Goal: Use online tool/utility: Utilize a website feature to perform a specific function

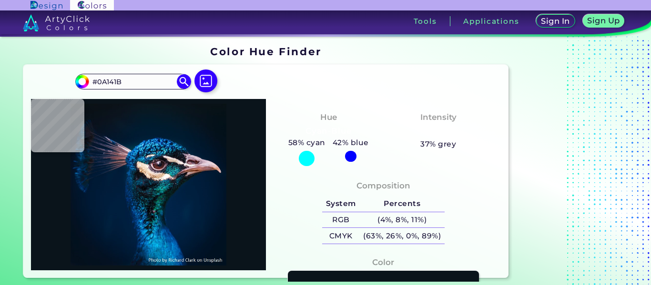
type input "#071218"
type input "#041119"
type input "#04111a"
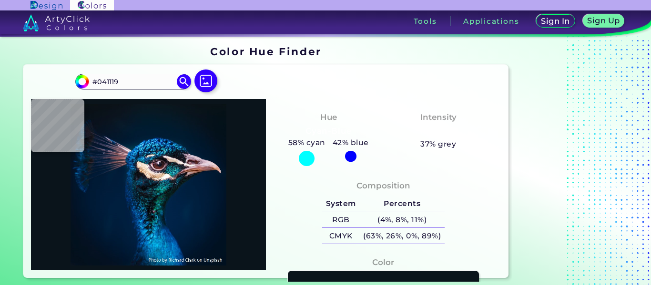
type input "#04111A"
type input "#05121b"
type input "#05121B"
type input "#041423"
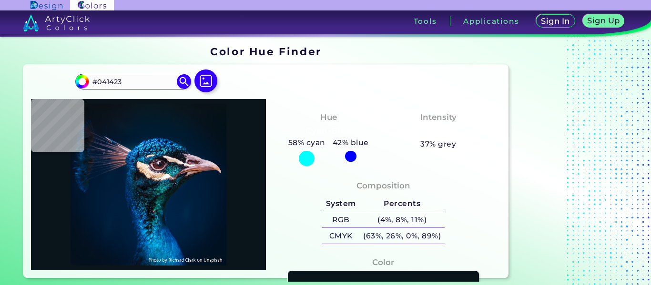
type input "#04162a"
type input "#04162A"
type input "#00192d"
type input "#00192D"
type input "#002035"
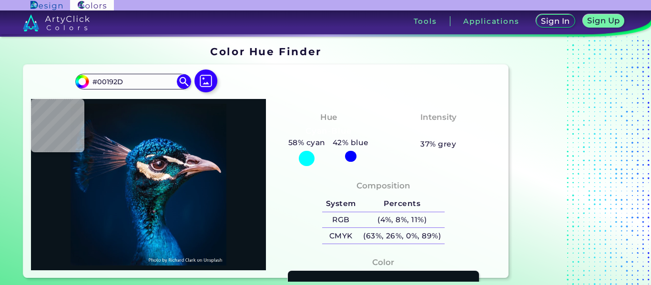
type input "#002035"
type input "#003766"
type input "#0b4b86"
type input "#0B4B86"
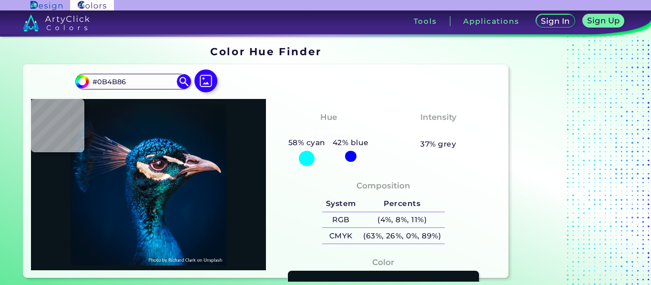
type input "#0060a9"
type input "#0060A9"
type input "#e9dcdf"
type input "#E9DCDF"
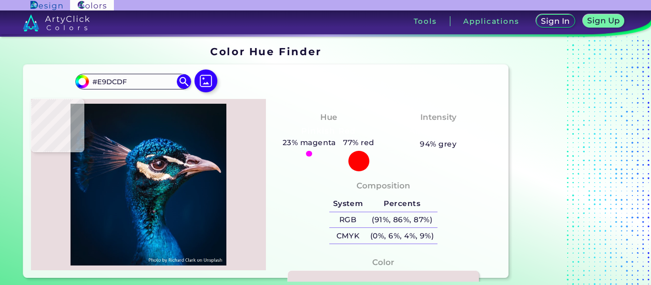
type input "#4a4156"
type input "#4A4156"
type input "#41435f"
type input "#41435F"
type input "#273047"
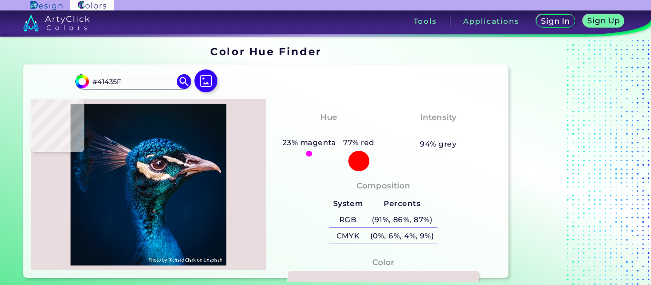
type input "#273047"
type input "#0f1c34"
type input "#0F1C34"
type input "#0a1931"
type input "#0A1931"
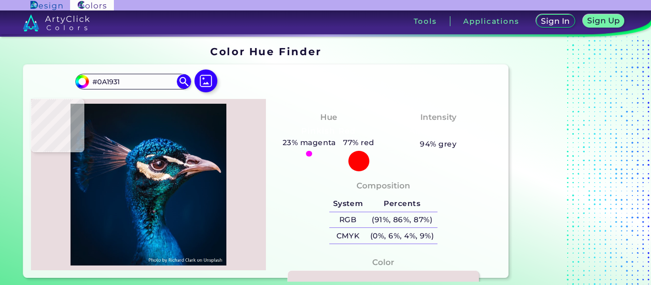
type input "#061830"
type input "#0f1b25"
type input "#0F1B25"
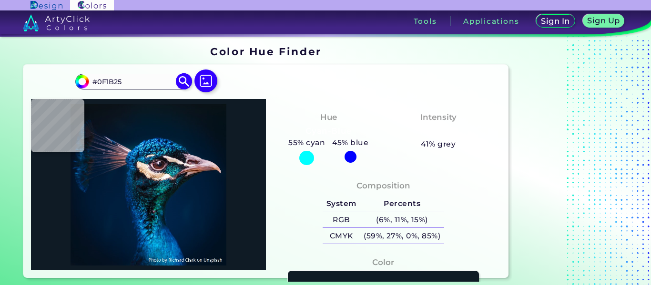
click at [88, 81] on img at bounding box center [82, 81] width 14 height 14
click at [84, 81] on input "#0f1b25" at bounding box center [81, 80] width 12 height 12
type input "#240f1f"
type input "#240F1F"
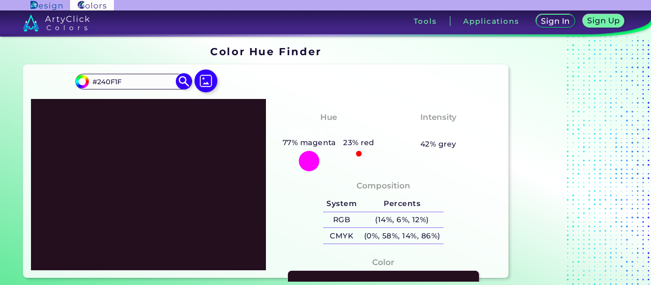
type input "#240f1e"
type input "#240F1E"
type input "#240f1c"
type input "#240F1C"
type input "#240f1b"
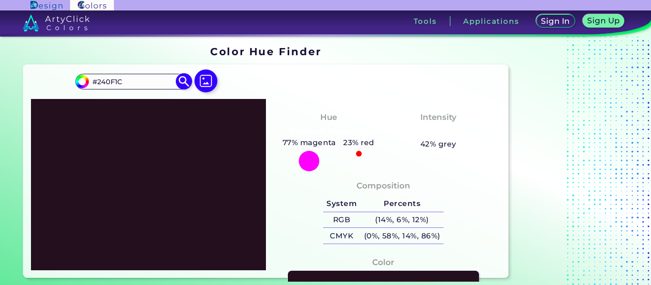
type input "#240F1B"
type input "#240f1a"
type input "#240F1A"
type input "#240f19"
type input "#240F19"
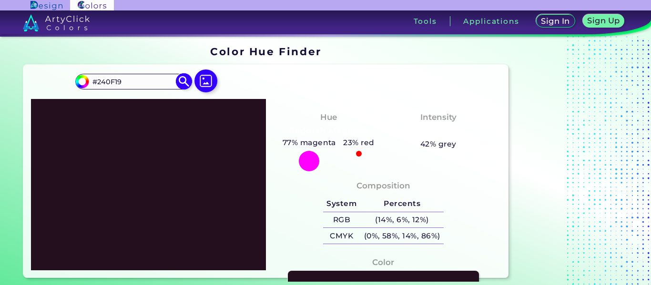
type input "#240f18"
type input "#240F18"
type input "#240f17"
type input "#240F17"
type input "#240f16"
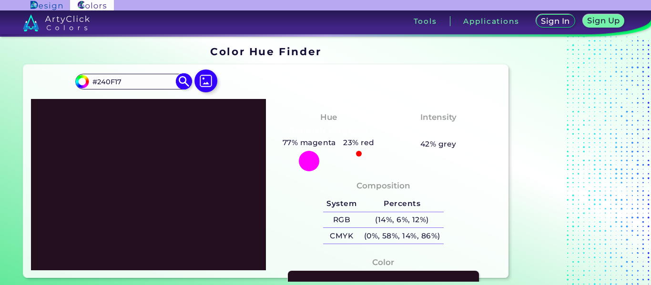
type input "#240F16"
type input "#240f15"
type input "#240F15"
type input "#240f14"
type input "#240F14"
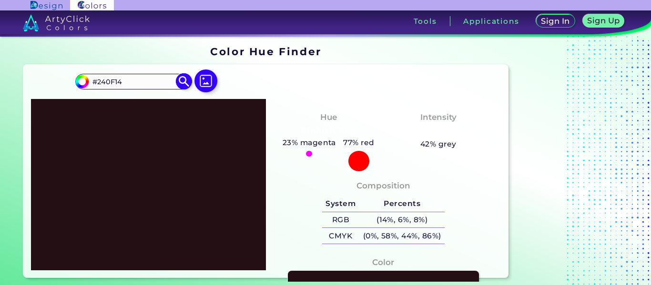
type input "#9a5163"
type input "#9A5163"
type input "#9d5365"
type input "#9D5365"
type input "#a05467"
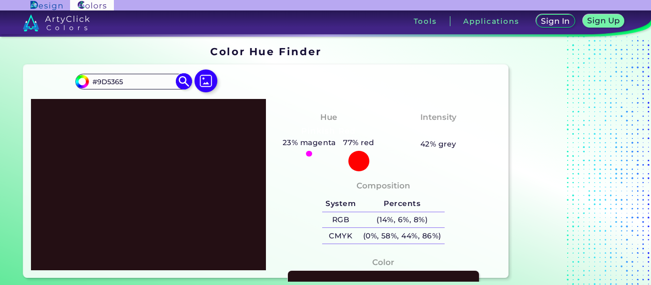
type input "#A05467"
type input "#a55569"
type input "#A55569"
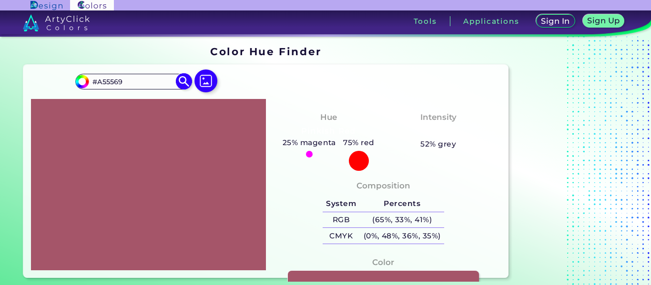
type input "#a8576b"
type input "#A8576B"
type input "#aa556a"
type input "#AA556A"
type input "#ad586d"
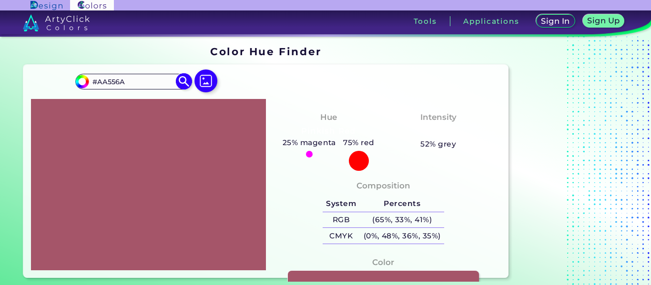
type input "#AD586D"
type input "#ae566c"
type input "#AE566C"
type input "#b1596f"
type input "#B1596F"
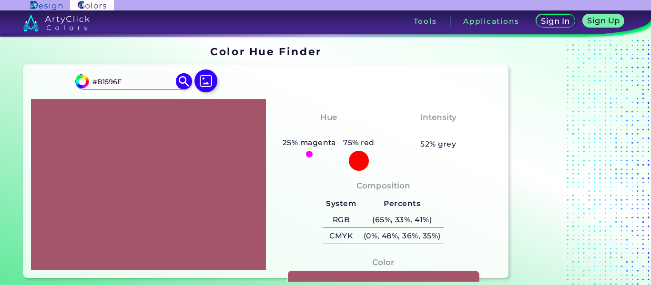
type input "#b2576e"
type input "#B2576E"
type input "#b7576f"
type input "#B7576F"
type input "#c15772"
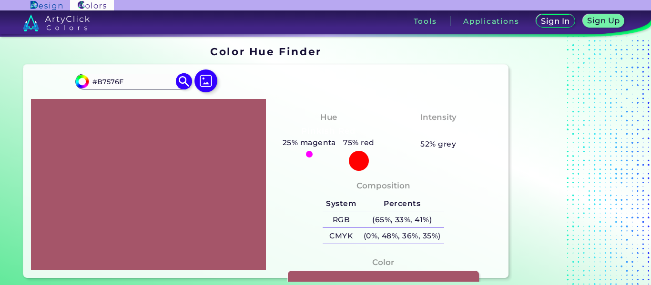
type input "#C15772"
type input "#c95472"
type input "#C95472"
type input "#cd5674"
type input "#CD5674"
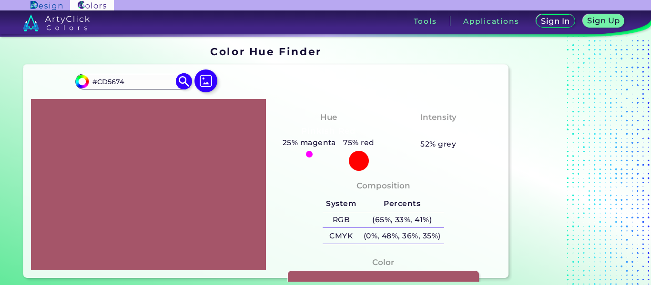
type input "#ce5573"
type input "#CE5573"
type input "#d05876"
type input "#D05876"
type input "#d25675"
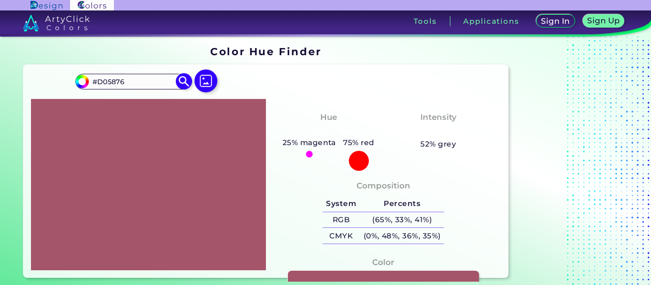
type input "#D25675"
type input "#d35574"
type input "#D35574"
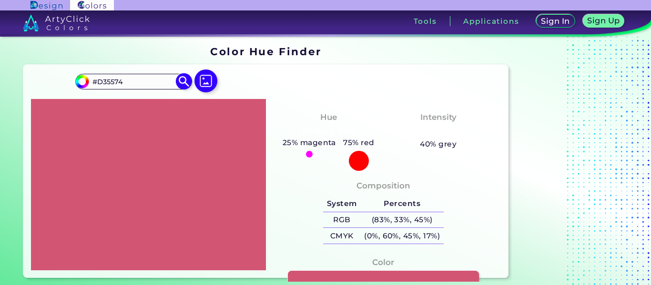
type input "#d25675"
type input "#D25675"
type input "#d35a78"
type input "#D35A78"
type input "#d55d7b"
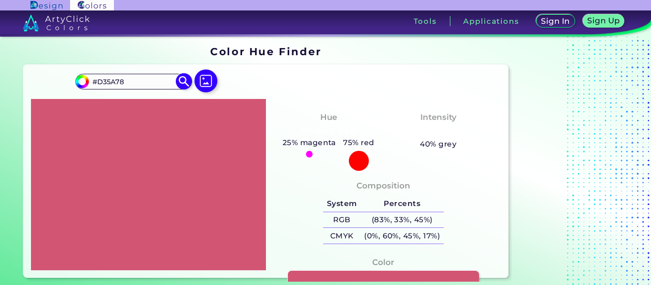
type input "#D55D7B"
type input "#d65c7a"
type input "#D65C7A"
type input "#d45e7b"
type input "#D45E7B"
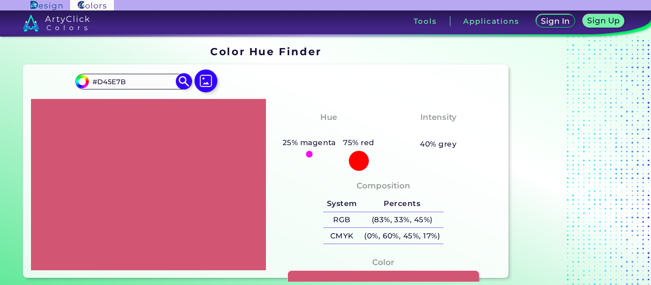
type input "#d6617e"
type input "#D6617E"
type input "#d5627f"
type input "#D5627F"
type input "#d66682"
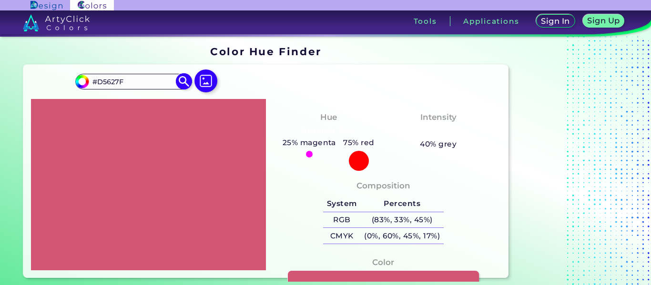
type input "#D66682"
type input "#d36480"
type input "#D36480"
type input "#d26580"
type input "#D26580"
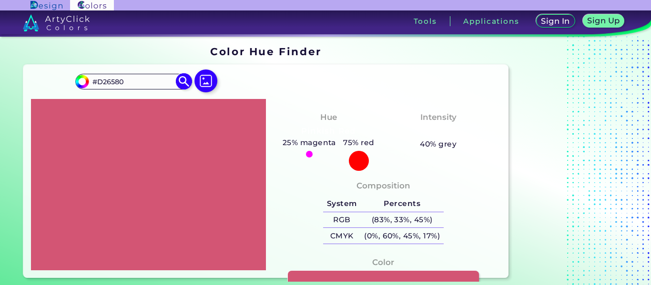
type input "#d06781"
type input "#D06781"
type input "#ce647e"
type input "#CE647E"
type input "#ca637d"
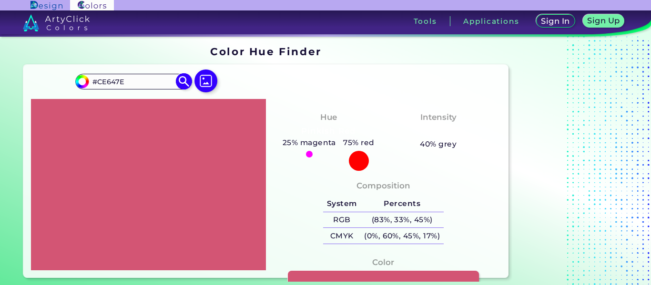
type input "#CA637D"
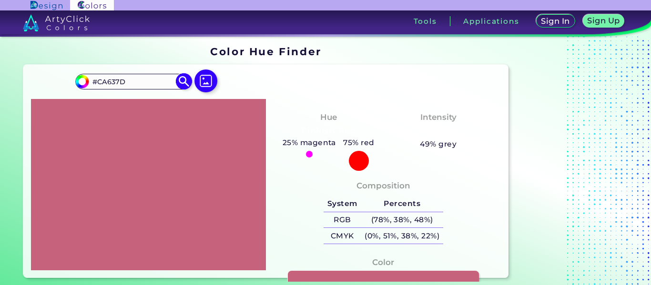
type input "#c6627b"
type input "#C6627B"
type input "#c36079"
type input "#C36079"
type input "#bc5c74"
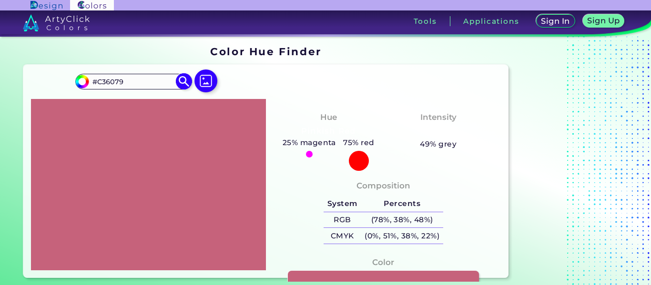
type input "#BC5C74"
type input "#b95b72"
type input "#B95B72"
type input "#b75c73"
type input "#B75C73"
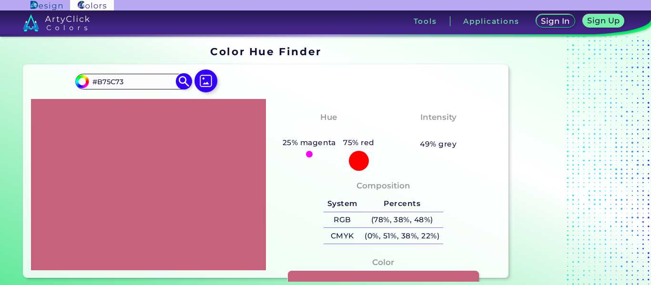
type input "#b65870"
type input "#B65870"
type input "#b55a70"
type input "#B55A70"
type input "#b3566d"
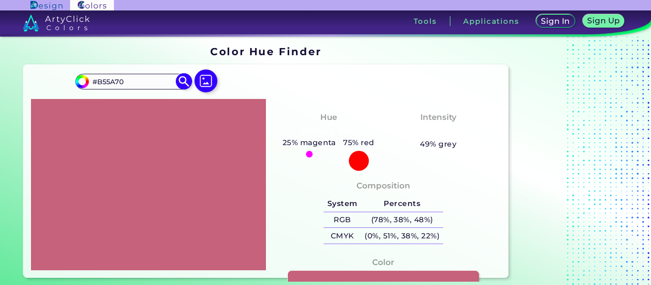
type input "#B3566D"
type input "#b0546b"
type input "#B0546B"
type input "#ad5269"
type input "#AD5269"
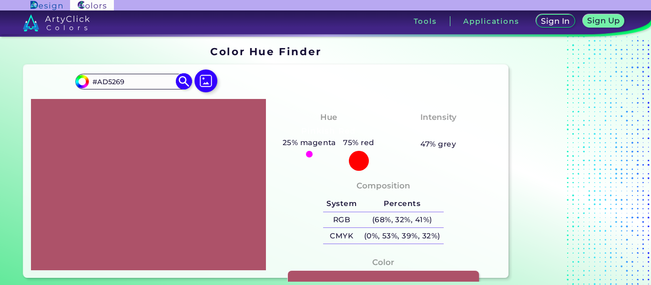
type input "#ac5369"
type input "#AC5369"
type input "#a95167"
type input "#A95167"
type input "#a55065"
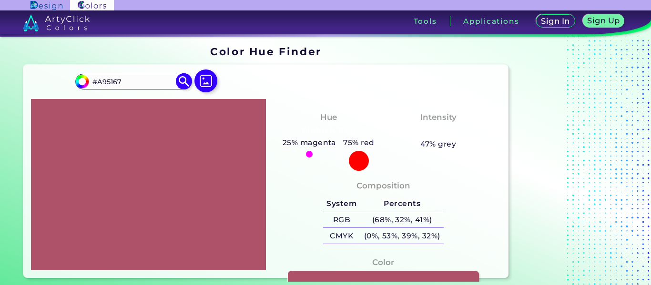
type input "#A55065"
type input "#a14f63"
type input "#A14F63"
type input "#9e4c61"
type input "#9E4C61"
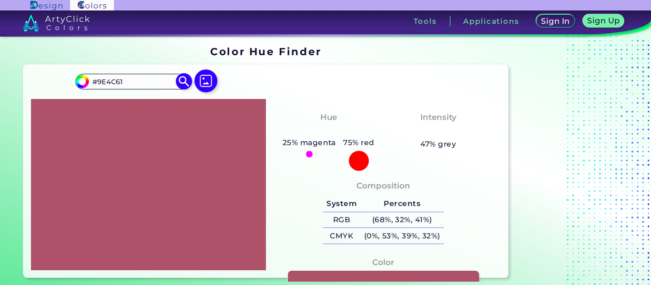
type input "#9d4d61"
type input "#9D4D61"
type input "#9b4b5f"
type input "#9B4B5F"
type input "#9a4c5f"
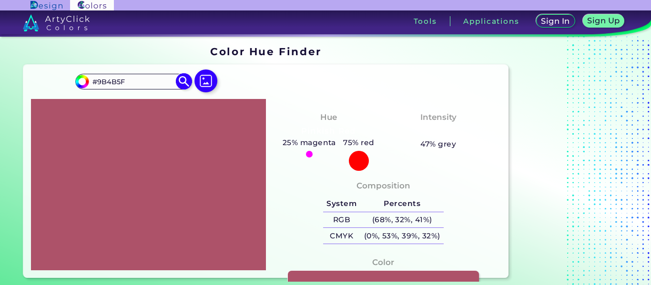
type input "#9A4C5F"
type input "#964a5d"
type input "#964A5D"
type input "#93485b"
type input "#93485B"
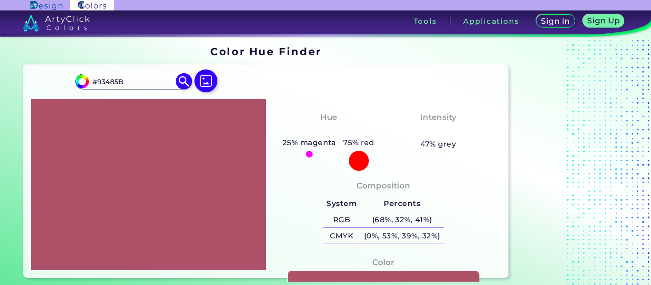
type input "#92495c"
type input "#92495C"
type input "#8e4859"
type input "#8E4859"
type input "#92495c"
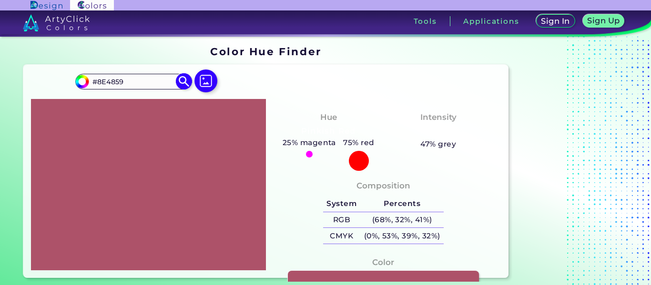
type input "#92495C"
type input "#8e4859"
type input "#8E4859"
type input "#8d495a"
type input "#8D495A"
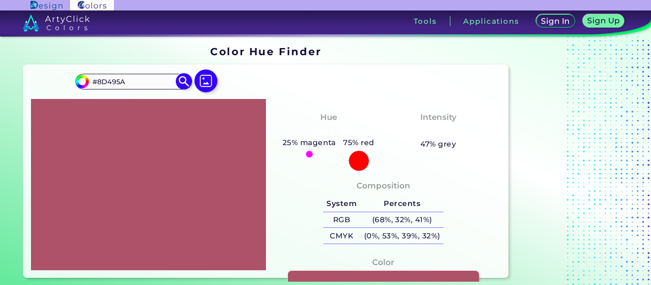
type input "#894858"
type input "#884959"
type input "#874a59"
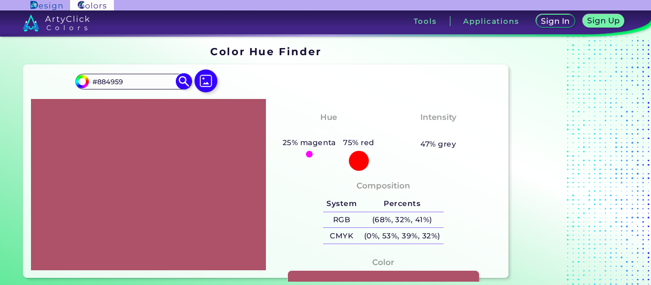
type input "#874A59"
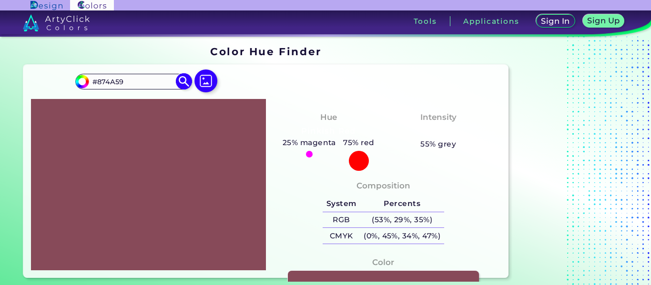
type input "#894d5c"
type input "#894D5C"
type input "#884e5d"
type input "#884E5D"
type input "#874f5d"
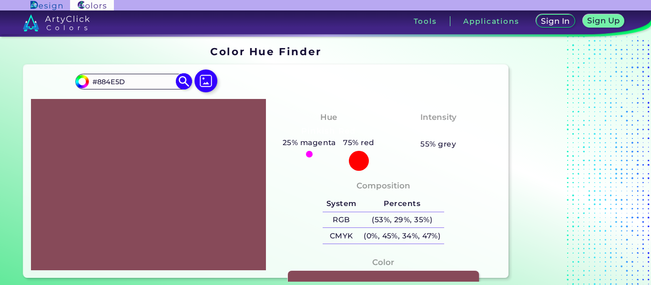
type input "#874F5D"
type input "#895260"
type input "#8b5563"
type input "#8B5563"
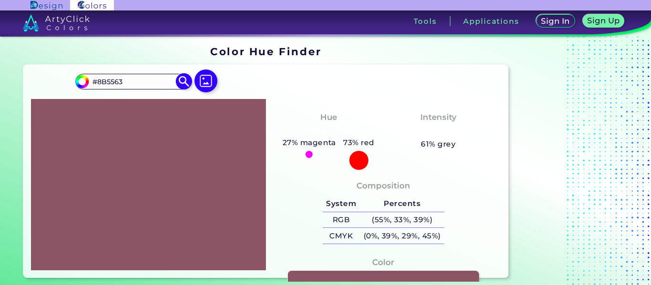
click at [84, 81] on input "#8b5563" at bounding box center [81, 80] width 12 height 12
type input "#768b55"
type input "#768B55"
type input "#788b55"
type input "#788B55"
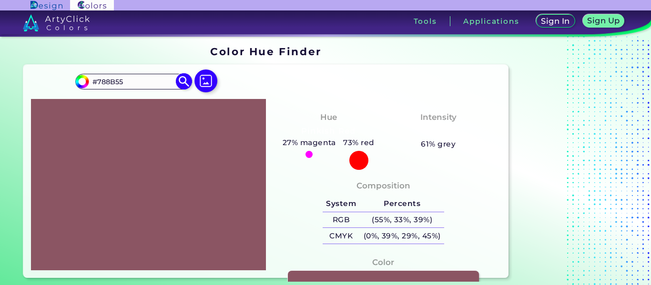
type input "#7a8b55"
type input "#7A8B55"
type input "#7f8b55"
type input "#7F8B55"
type input "#888b55"
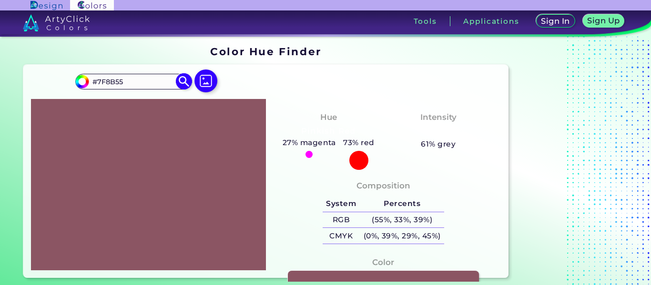
type input "#888B55"
type input "#8b7f55"
type input "#8B7F55"
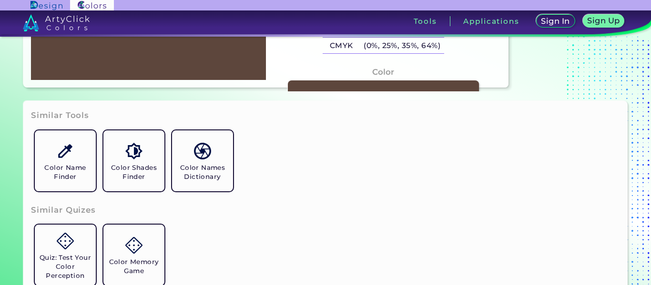
scroll to position [95, 0]
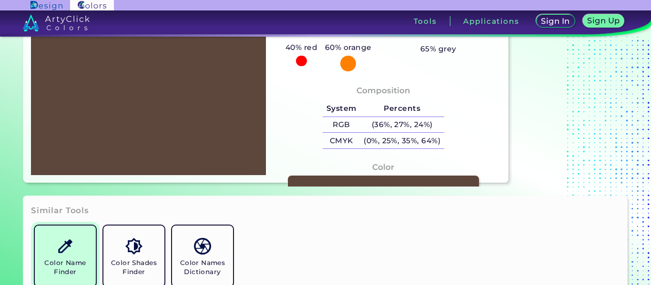
click at [47, 240] on link "Color Name Finder" at bounding box center [65, 256] width 69 height 69
